Goal: Understand process/instructions: Learn how to perform a task or action

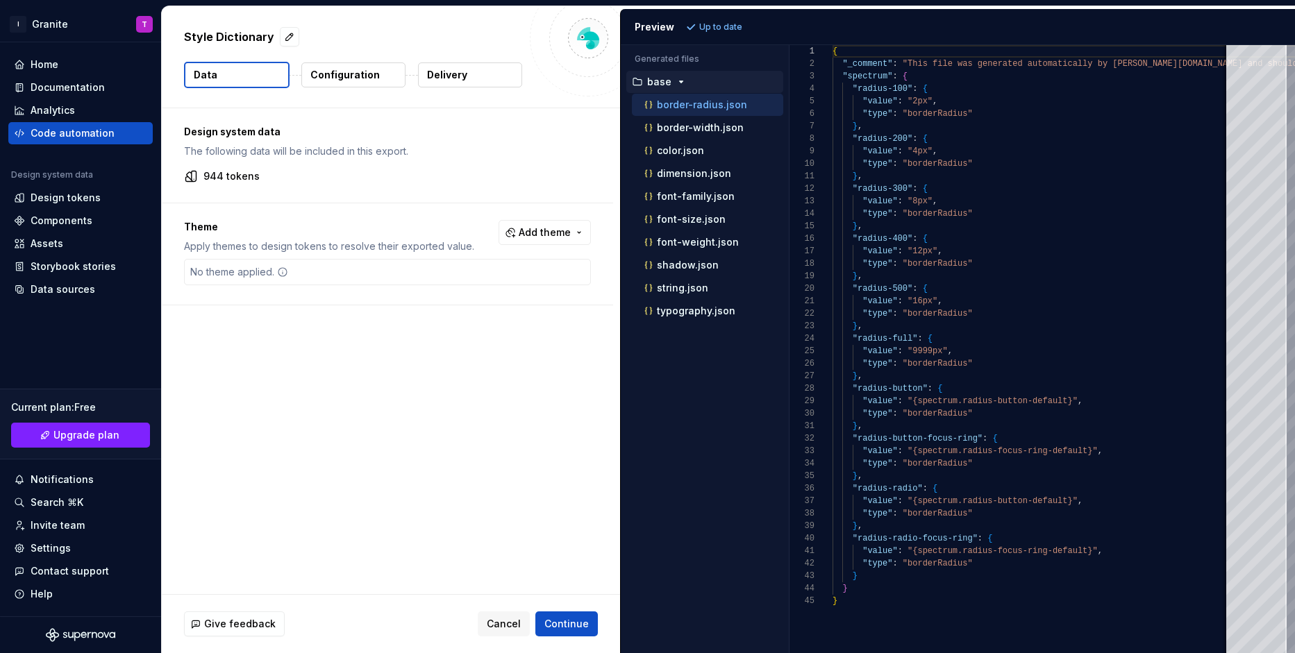
click at [357, 77] on p "Configuration" at bounding box center [344, 75] width 69 height 14
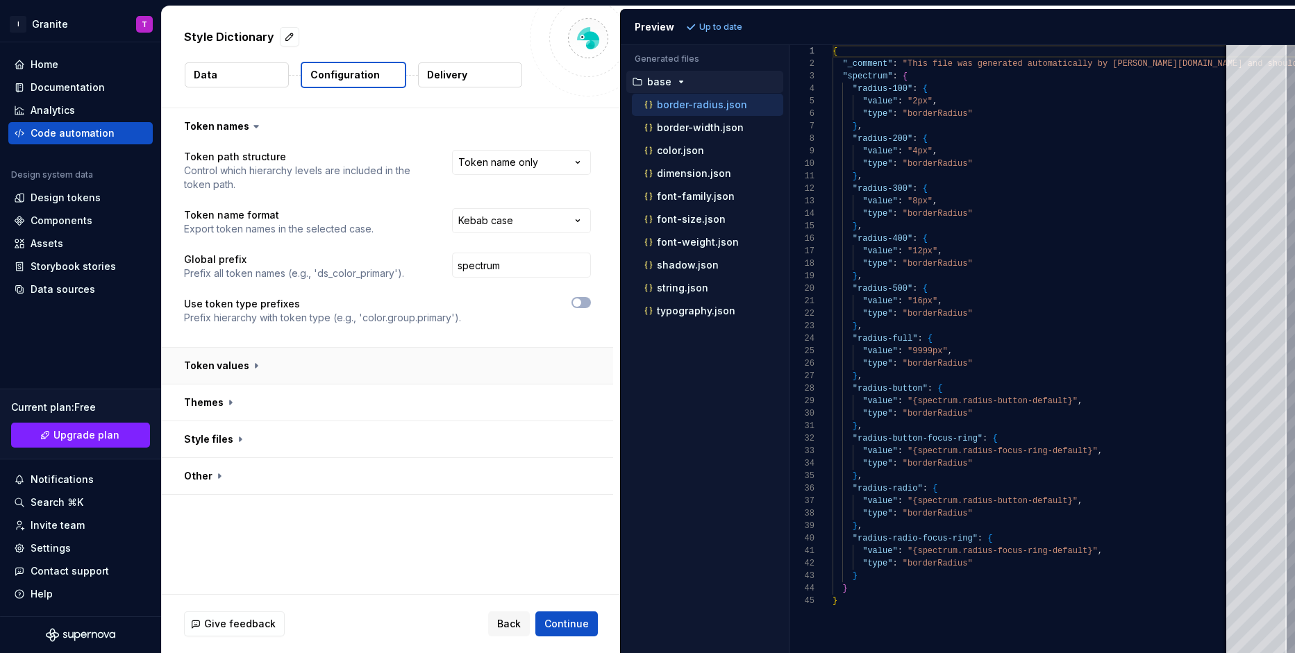
click at [328, 371] on button "button" at bounding box center [387, 366] width 451 height 36
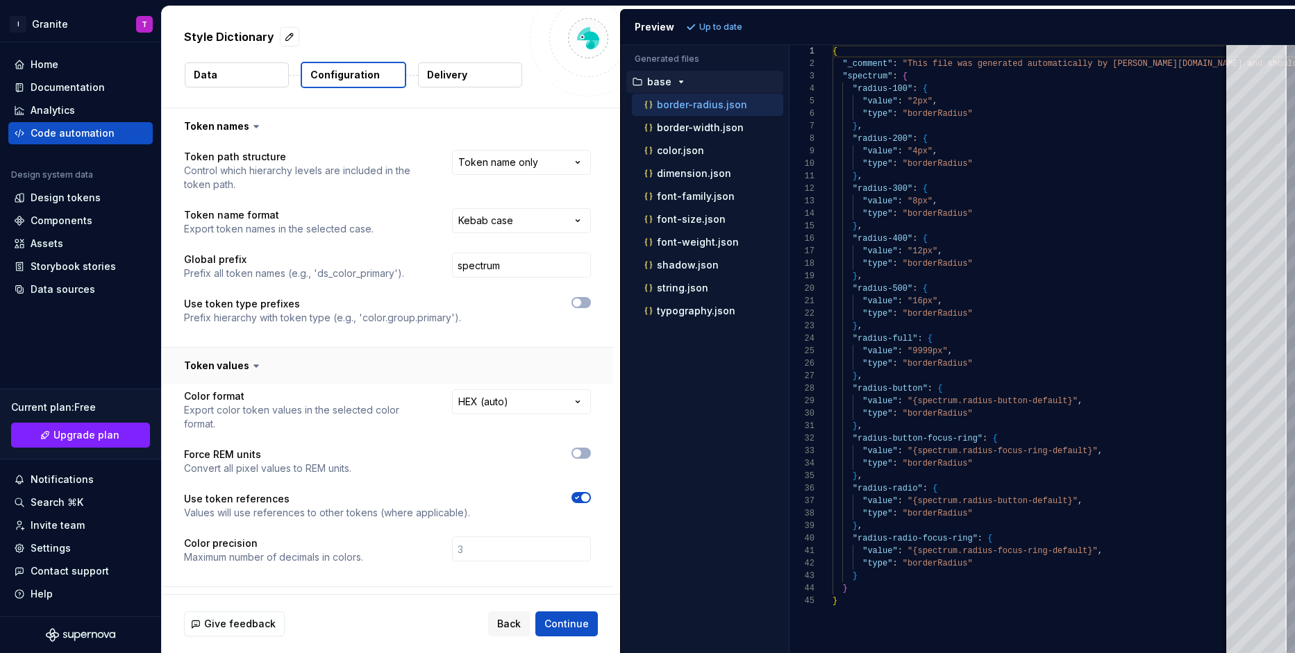
click at [328, 371] on button "button" at bounding box center [387, 366] width 451 height 36
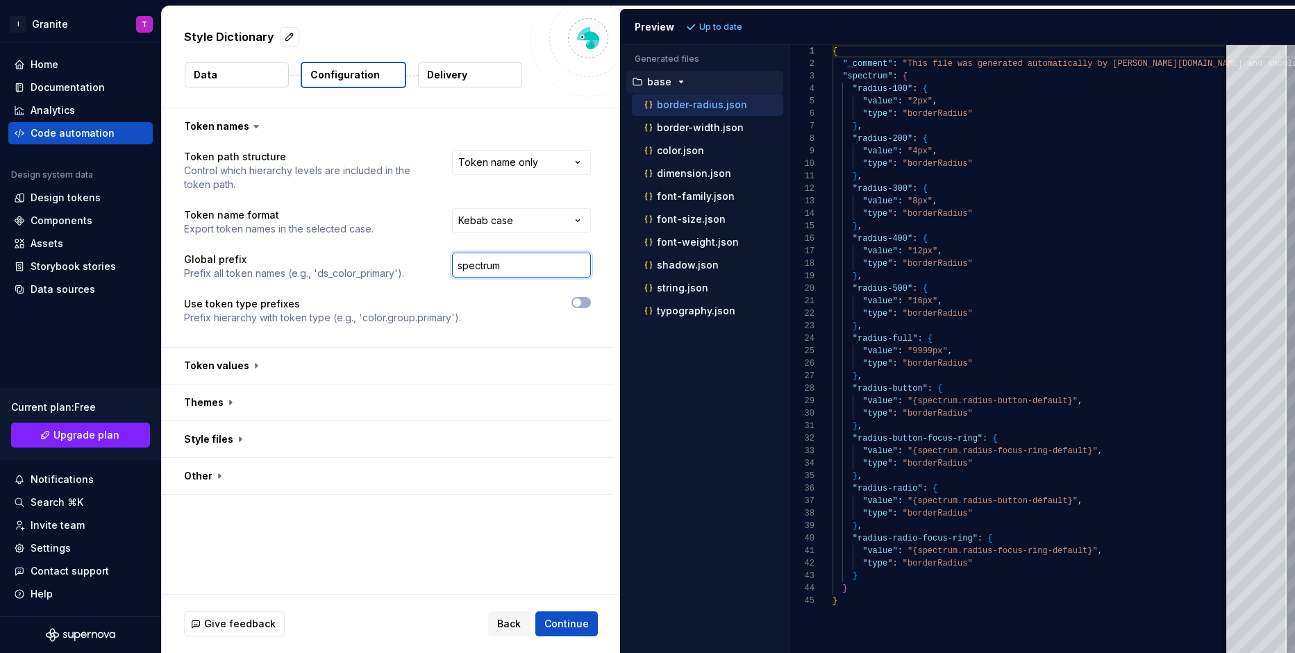
click at [511, 270] on input "spectrum" at bounding box center [521, 265] width 139 height 25
type input "spectrum"
click at [90, 205] on div "Design tokens" at bounding box center [80, 198] width 144 height 22
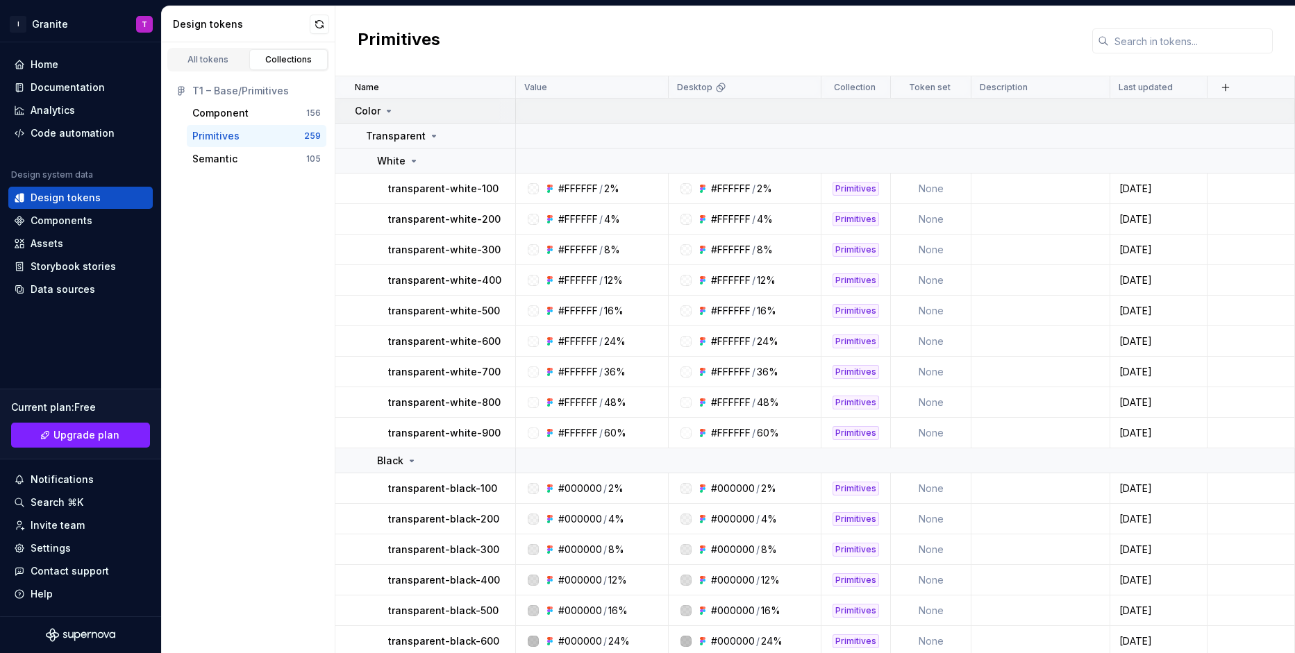
click at [383, 113] on icon at bounding box center [388, 111] width 11 height 11
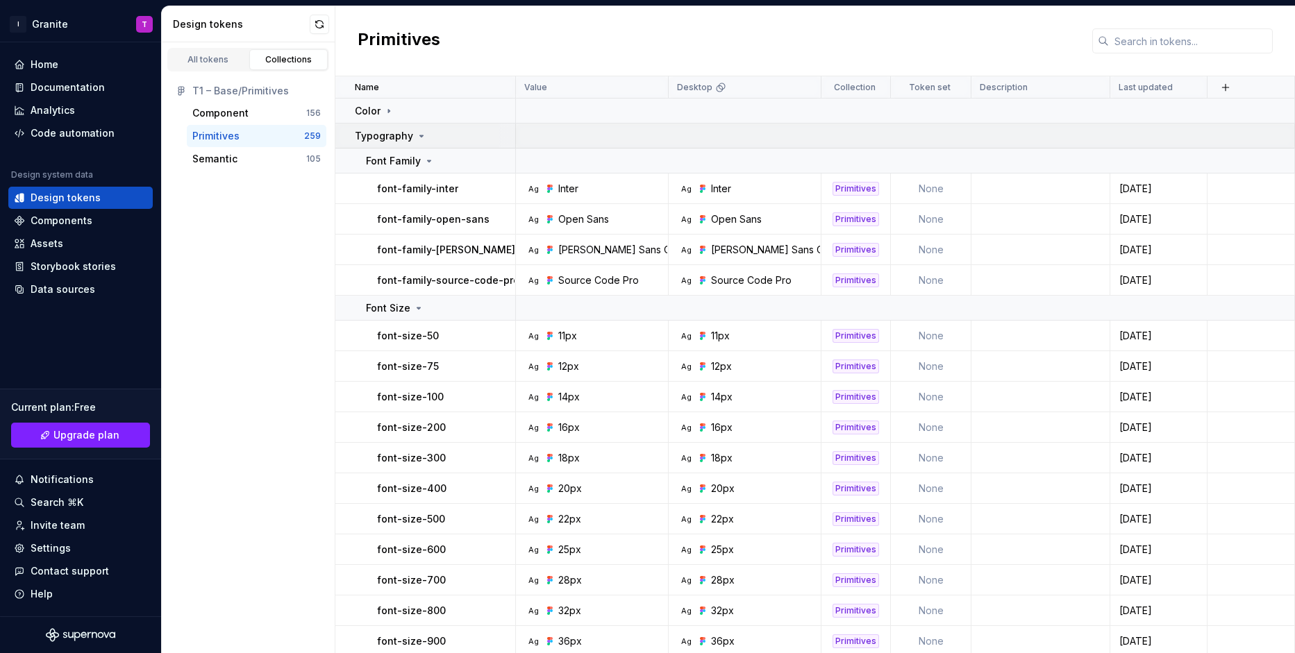
click at [398, 134] on p "Typography" at bounding box center [384, 136] width 58 height 14
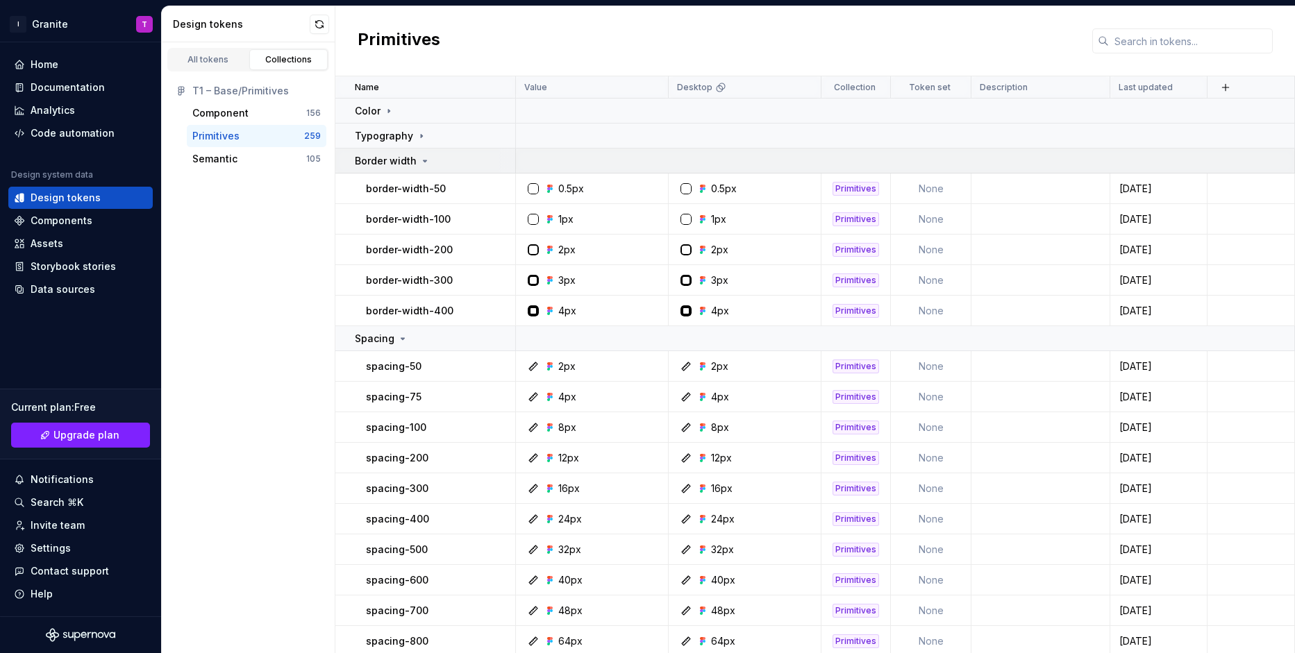
click at [419, 163] on icon at bounding box center [424, 160] width 11 height 11
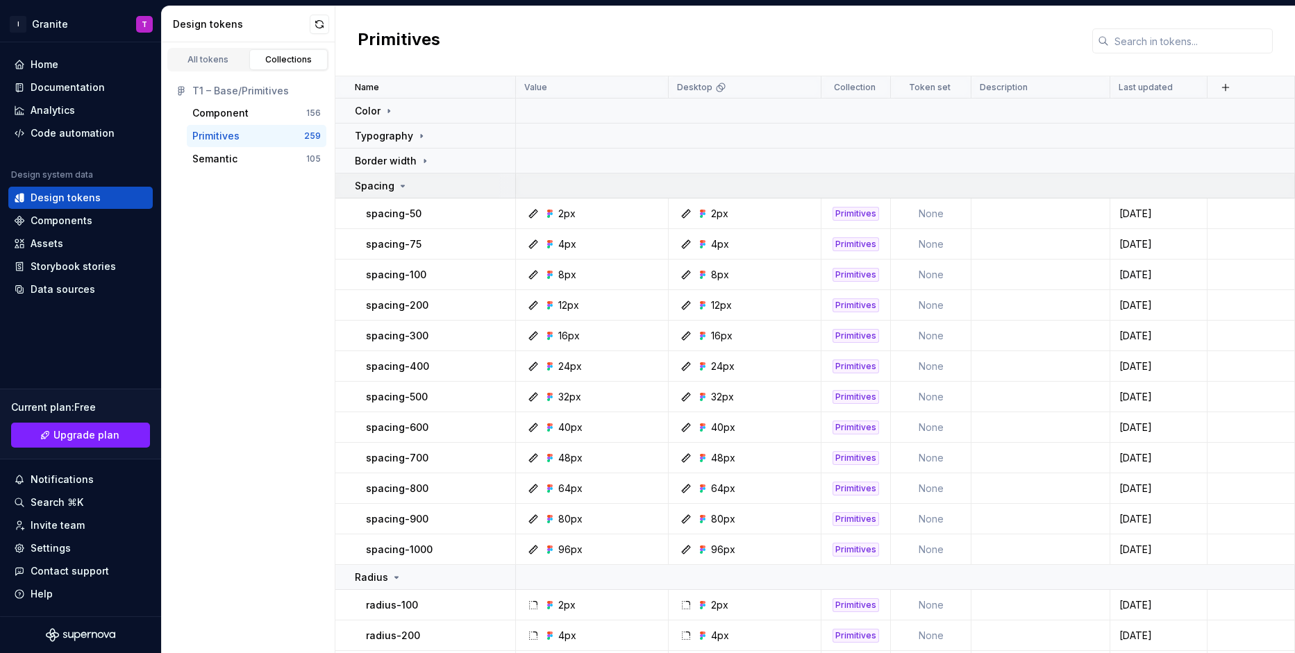
click at [401, 185] on icon at bounding box center [402, 185] width 3 height 1
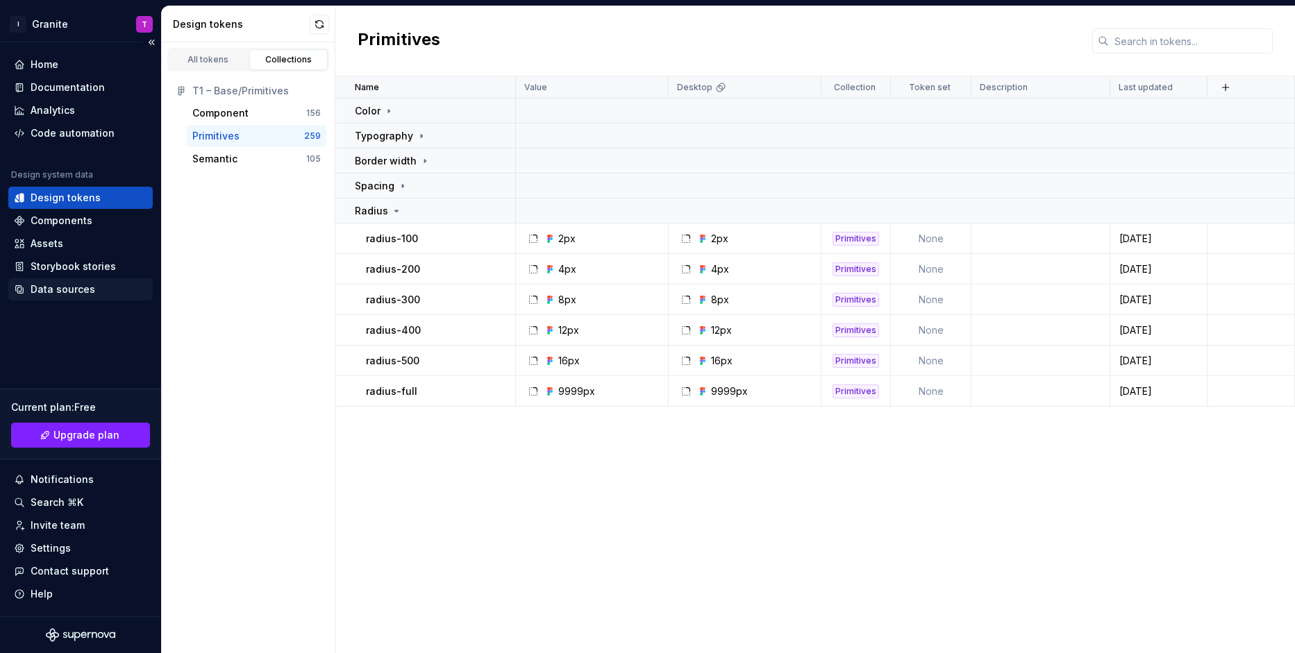
click at [56, 287] on div "Data sources" at bounding box center [63, 290] width 65 height 14
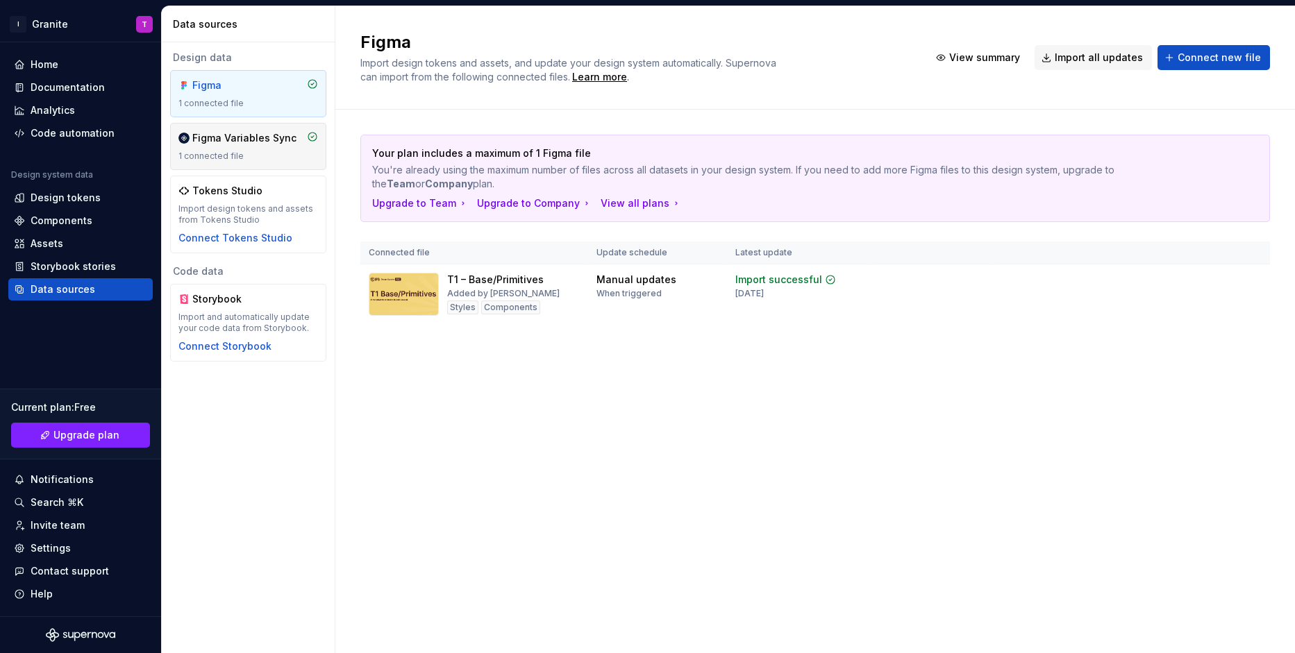
click at [220, 139] on div "Figma Variables Sync" at bounding box center [244, 138] width 104 height 14
